Goal: Transaction & Acquisition: Purchase product/service

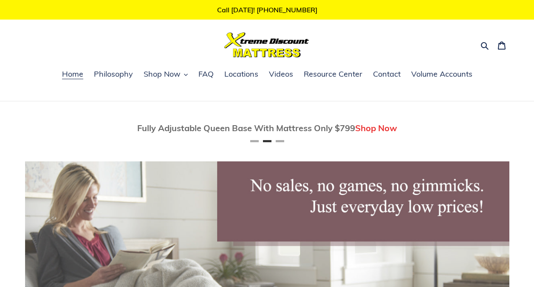
scroll to position [0, 485]
click at [240, 78] on span "Locations" at bounding box center [241, 74] width 34 height 10
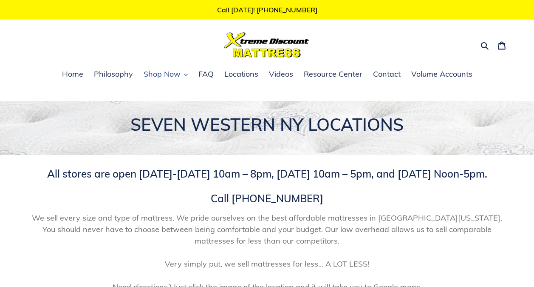
click at [177, 73] on span "Shop Now" at bounding box center [162, 74] width 37 height 10
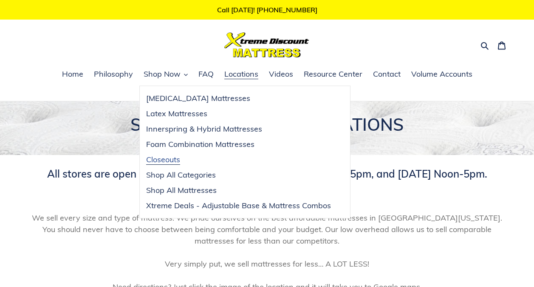
click at [161, 158] on span "Closeouts" at bounding box center [163, 159] width 34 height 10
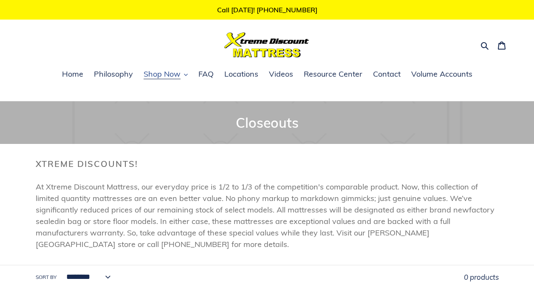
click at [157, 73] on span "Shop Now" at bounding box center [162, 74] width 37 height 10
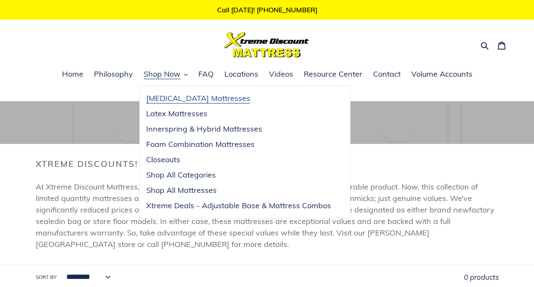
click at [166, 95] on span "[MEDICAL_DATA] Mattresses" at bounding box center [198, 98] width 104 height 10
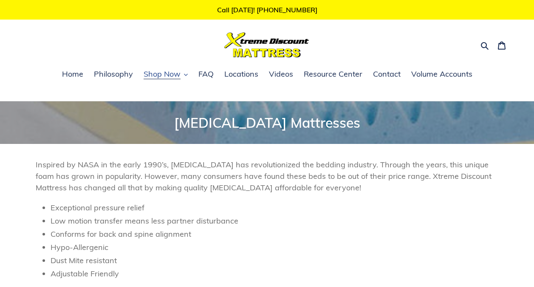
click at [181, 74] on button "Shop Now" at bounding box center [165, 74] width 53 height 13
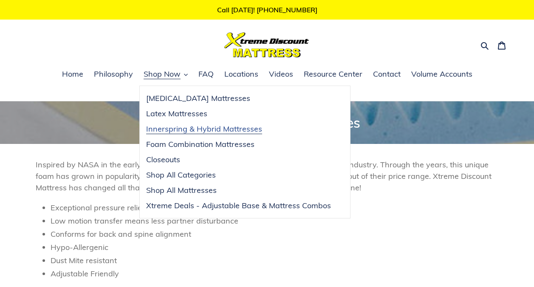
click at [172, 128] on span "Innerspring & Hybrid Mattresses" at bounding box center [204, 129] width 116 height 10
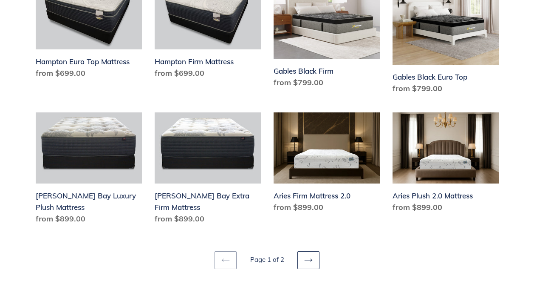
scroll to position [1151, 0]
